Goal: Task Accomplishment & Management: Use online tool/utility

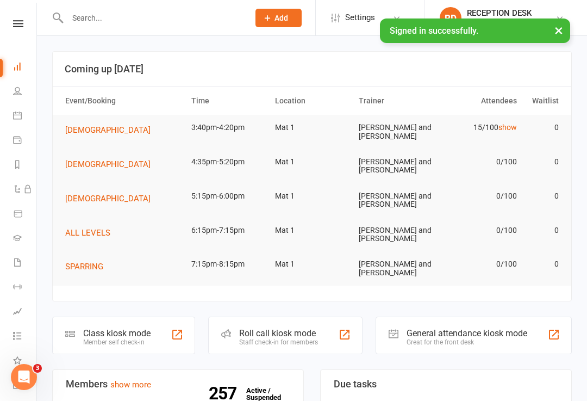
click at [170, 326] on div "Class kiosk mode Member self check-in" at bounding box center [123, 335] width 143 height 38
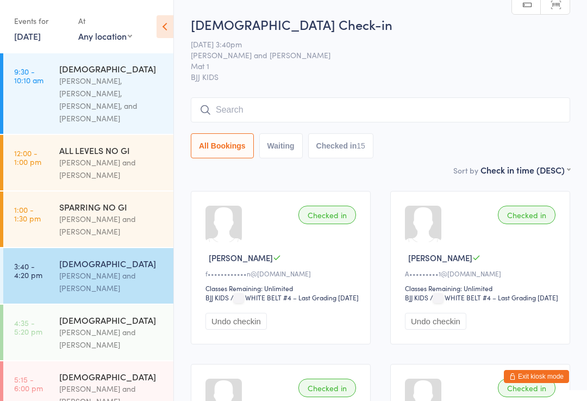
click at [57, 322] on link "4:35 - 5:20 pm [DEMOGRAPHIC_DATA] [PERSON_NAME] and [PERSON_NAME]" at bounding box center [88, 331] width 170 height 55
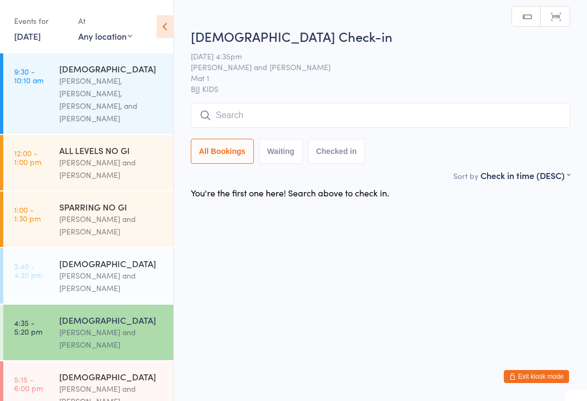
click at [56, 289] on link "3:40 - 4:20 pm [DEMOGRAPHIC_DATA] [PERSON_NAME] and [PERSON_NAME]" at bounding box center [88, 275] width 170 height 55
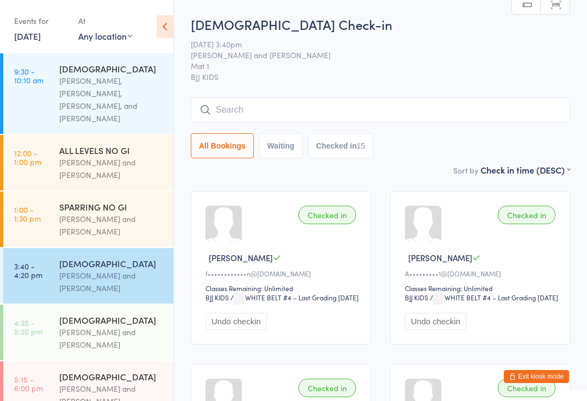
click at [474, 112] on input "search" at bounding box center [380, 109] width 379 height 25
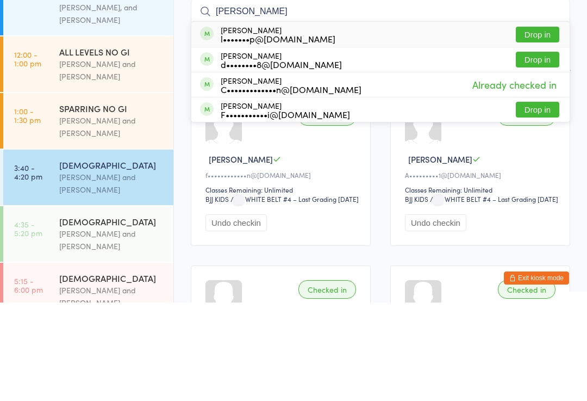
type input "[PERSON_NAME]"
click at [552, 125] on button "Drop in" at bounding box center [537, 133] width 43 height 16
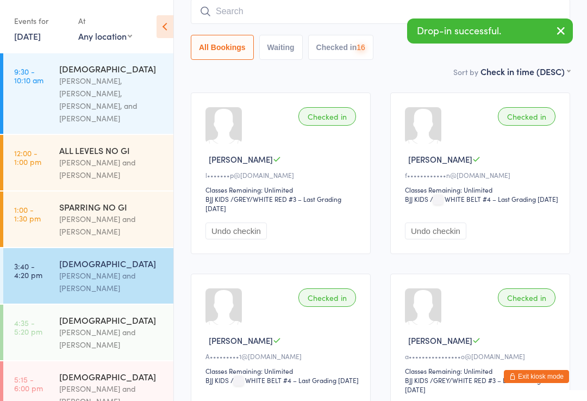
click at [366, 14] on input "search" at bounding box center [380, 11] width 379 height 25
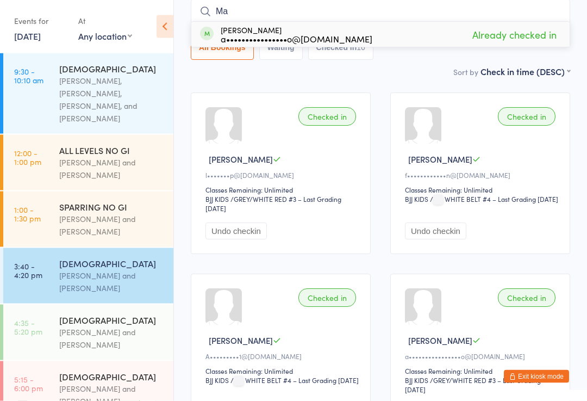
type input "M"
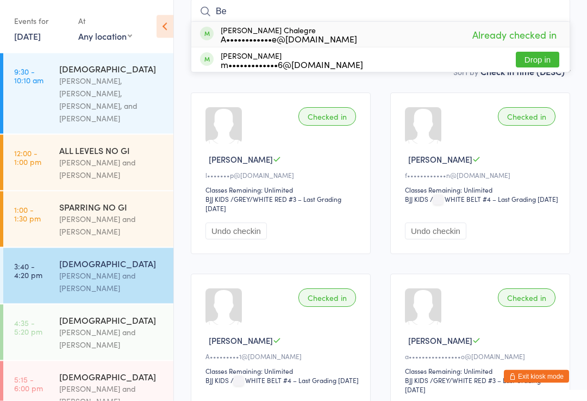
type input "B"
type input "K"
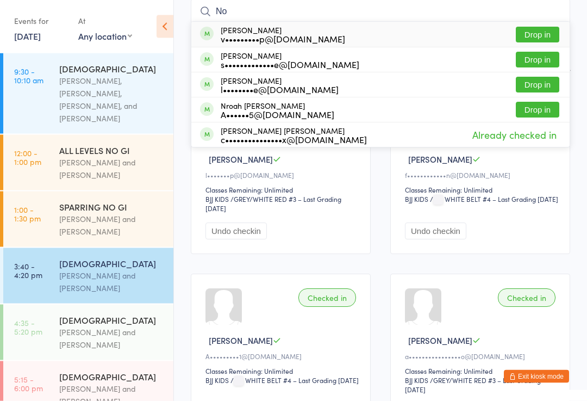
type input "N"
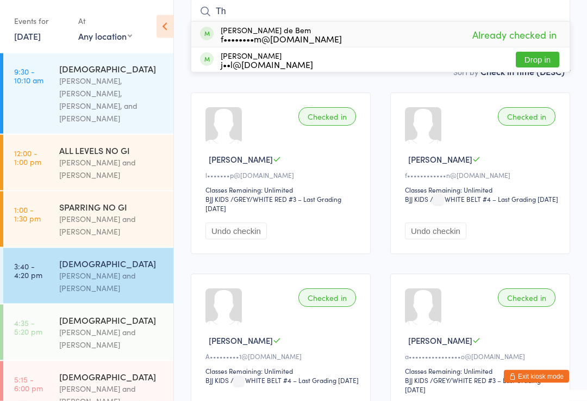
type input "T"
type input "O"
type input "L"
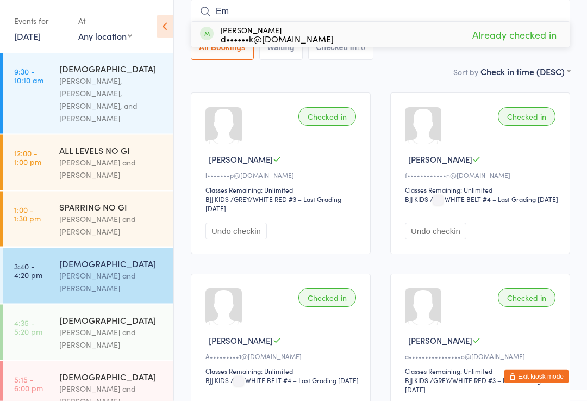
type input "E"
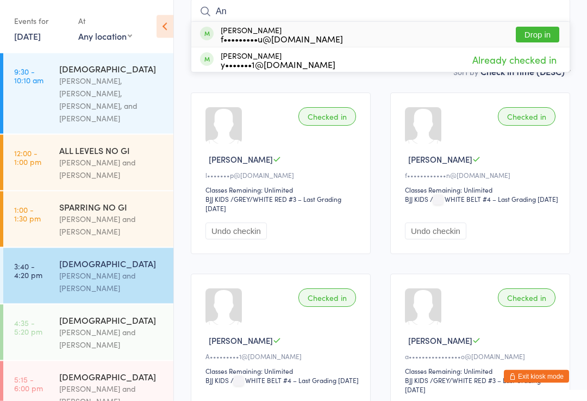
type input "A"
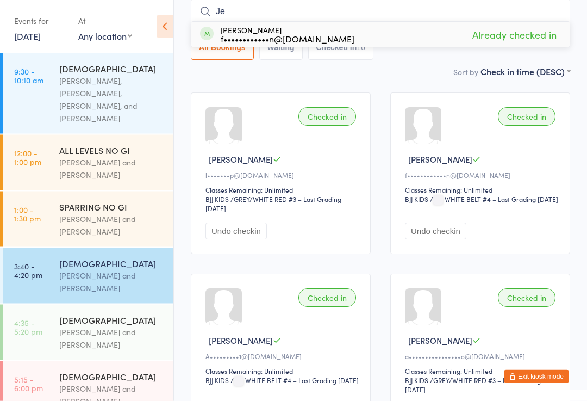
type input "J"
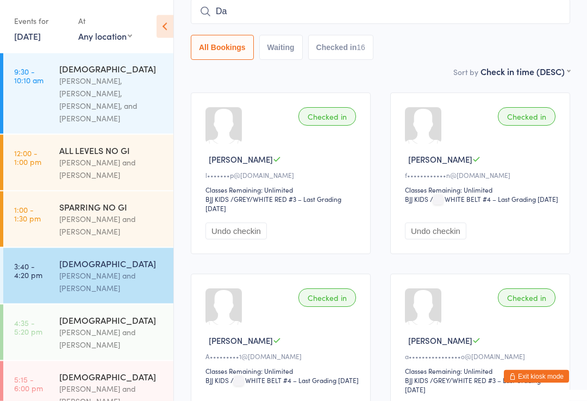
type input "D"
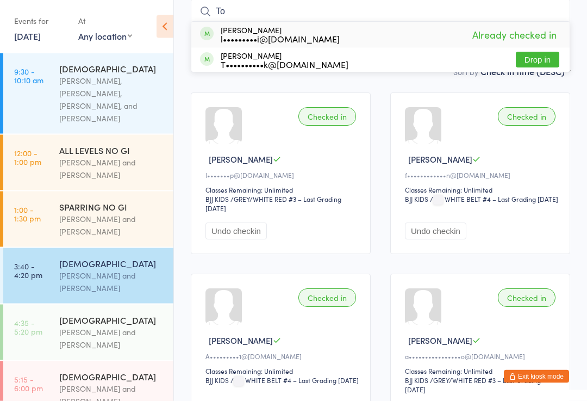
type input "T"
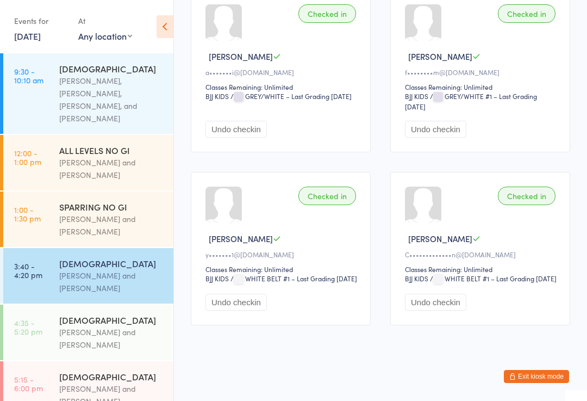
scroll to position [1291, 0]
click at [536, 383] on button "Exit kiosk mode" at bounding box center [536, 376] width 65 height 13
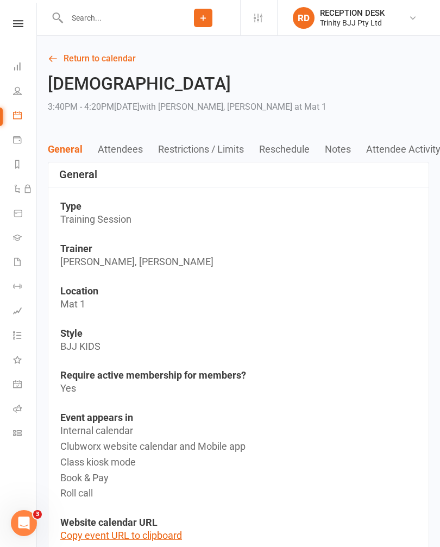
click at [13, 239] on icon at bounding box center [17, 237] width 9 height 9
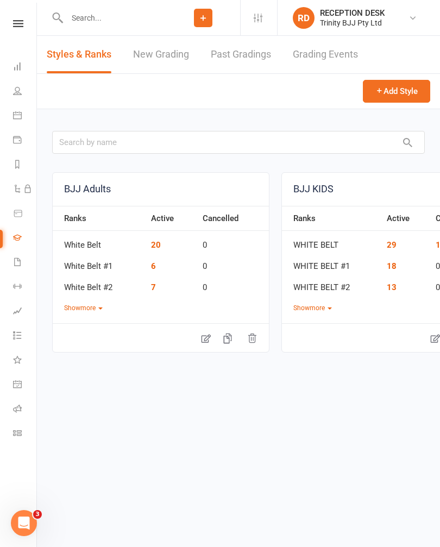
click at [160, 57] on link "New Grading" at bounding box center [161, 55] width 56 height 38
